Goal: Task Accomplishment & Management: Use online tool/utility

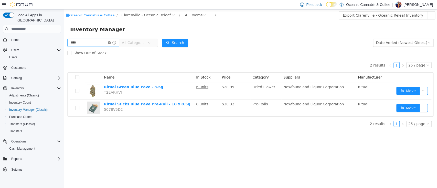
click at [111, 41] on icon "icon: close-circle" at bounding box center [109, 42] width 3 height 3
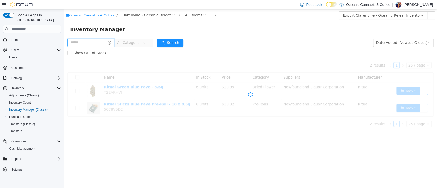
click at [101, 42] on input "text" at bounding box center [90, 42] width 47 height 8
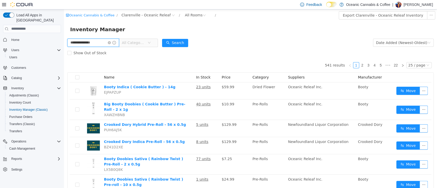
type input "**********"
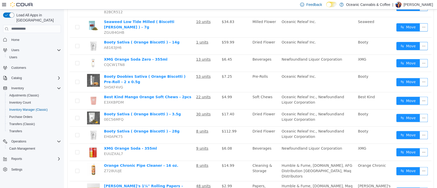
scroll to position [108, 0]
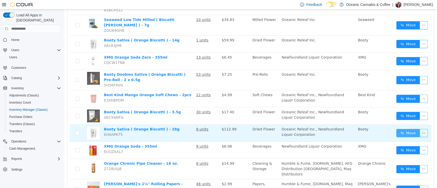
click at [398, 129] on button "Move" at bounding box center [409, 133] width 24 height 8
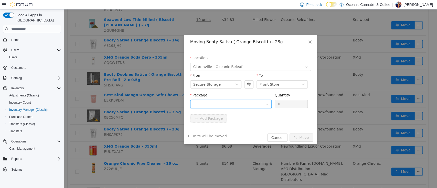
click at [256, 103] on div at bounding box center [229, 104] width 72 height 8
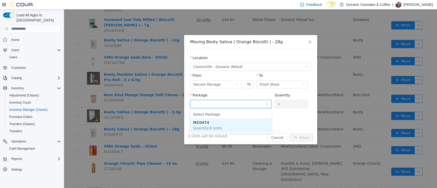
click at [238, 123] on li "MC0474 Quantity : 8 Units" at bounding box center [230, 125] width 81 height 14
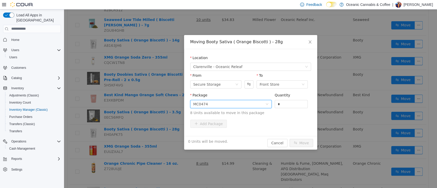
click at [292, 99] on div "Quantity" at bounding box center [291, 95] width 33 height 7
click at [292, 103] on input "*" at bounding box center [291, 104] width 33 height 8
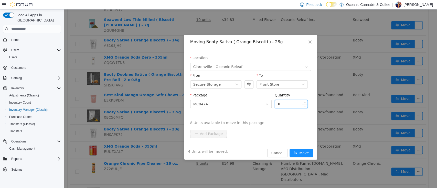
type input "*"
click at [290, 149] on button "Move" at bounding box center [302, 153] width 24 height 8
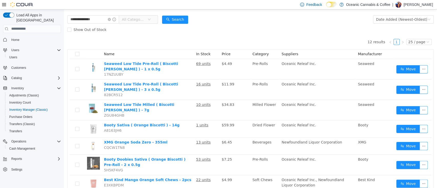
scroll to position [14, 0]
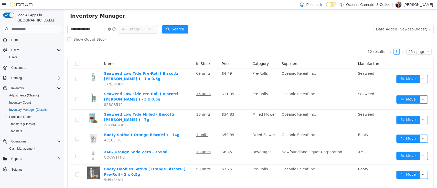
click at [111, 28] on icon "icon: close-circle" at bounding box center [109, 28] width 3 height 3
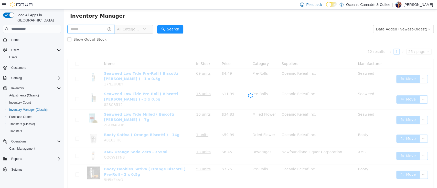
click at [94, 29] on input "text" at bounding box center [90, 29] width 47 height 8
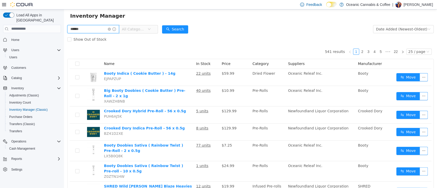
type input "******"
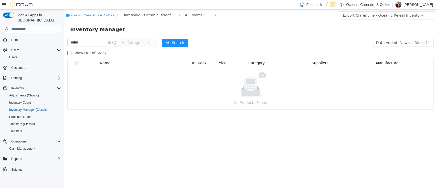
click at [101, 51] on span "Show Out of Stock" at bounding box center [89, 53] width 37 height 4
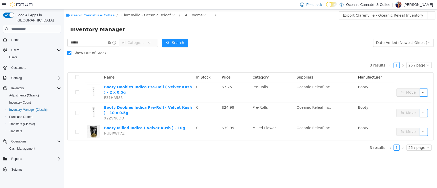
click at [111, 44] on icon "icon: close-circle" at bounding box center [109, 42] width 3 height 3
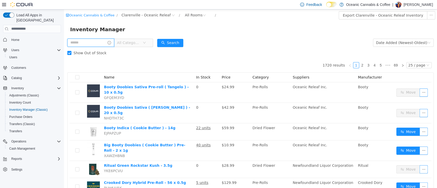
click at [102, 41] on input "text" at bounding box center [90, 42] width 47 height 8
type input "**********"
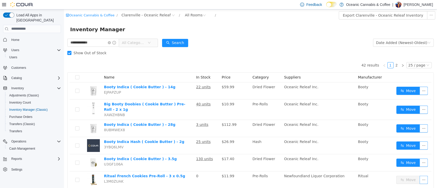
click at [233, 40] on form "**********" at bounding box center [250, 47] width 367 height 20
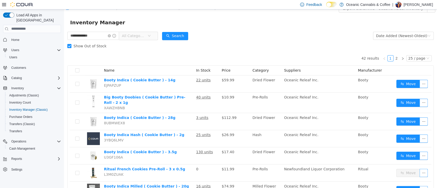
scroll to position [4, 0]
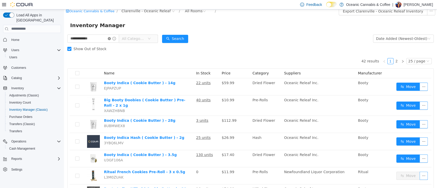
click at [111, 38] on icon "icon: close-circle" at bounding box center [109, 38] width 3 height 3
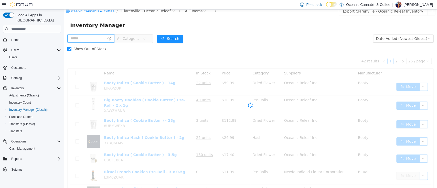
click at [109, 38] on input "text" at bounding box center [90, 38] width 47 height 8
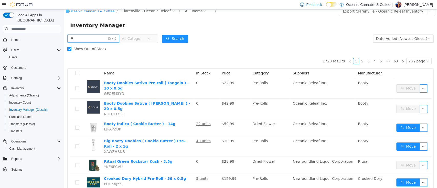
type input "*"
type input "****"
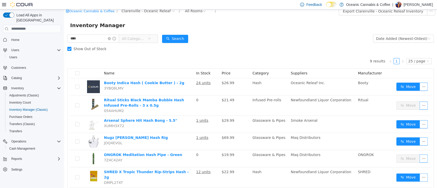
click at [287, 46] on div "Show Out of Stock" at bounding box center [250, 49] width 367 height 10
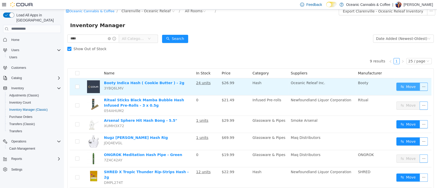
click at [397, 83] on button "Move" at bounding box center [409, 86] width 24 height 8
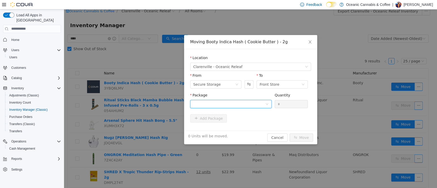
click at [254, 104] on div at bounding box center [229, 104] width 72 height 8
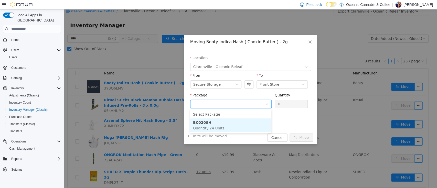
click at [244, 123] on li "BC0209H Quantity : 24 Units" at bounding box center [230, 125] width 81 height 14
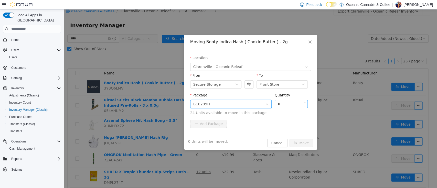
click at [286, 108] on input "*" at bounding box center [291, 104] width 33 height 8
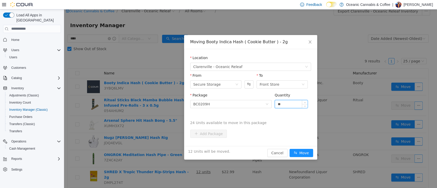
type input "**"
click at [290, 149] on button "Move" at bounding box center [302, 153] width 24 height 8
